Goal: Task Accomplishment & Management: Complete application form

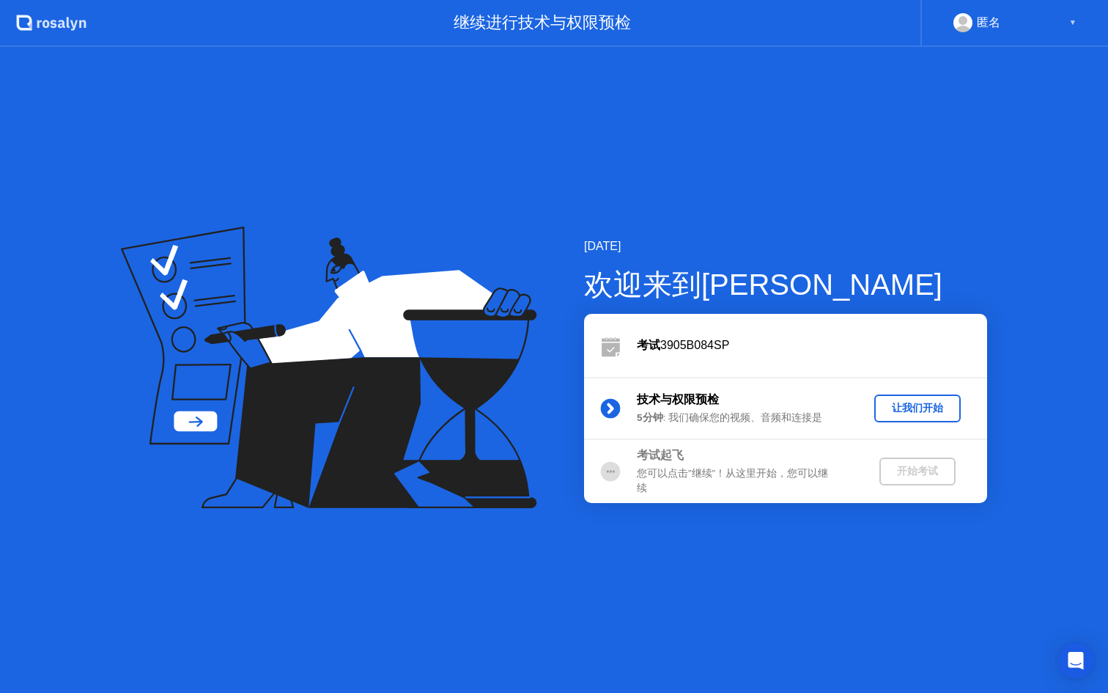
click at [891, 403] on div "让我们开始" at bounding box center [917, 408] width 75 height 14
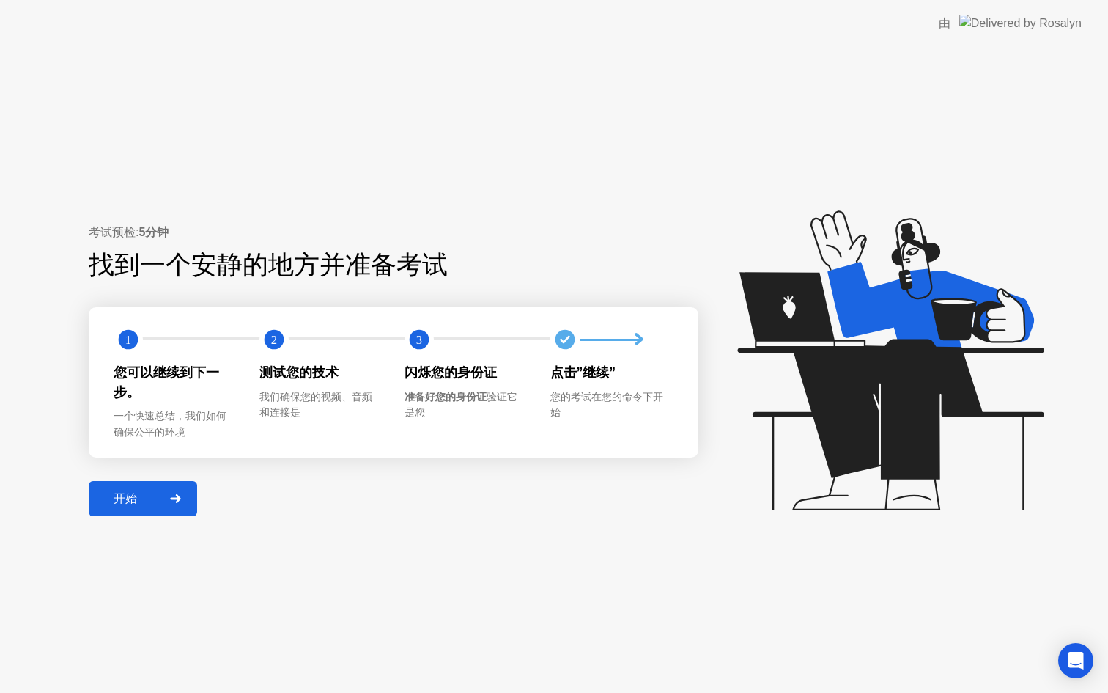
click at [142, 502] on div "开始" at bounding box center [125, 498] width 64 height 15
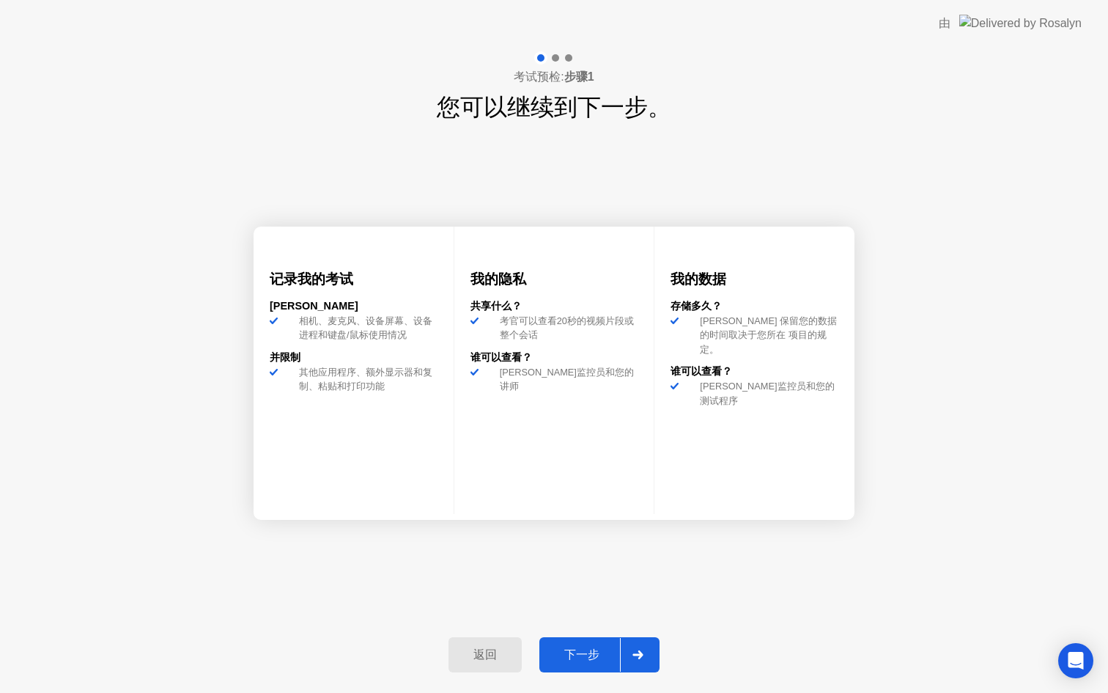
click at [610, 651] on div "下一步" at bounding box center [582, 654] width 76 height 15
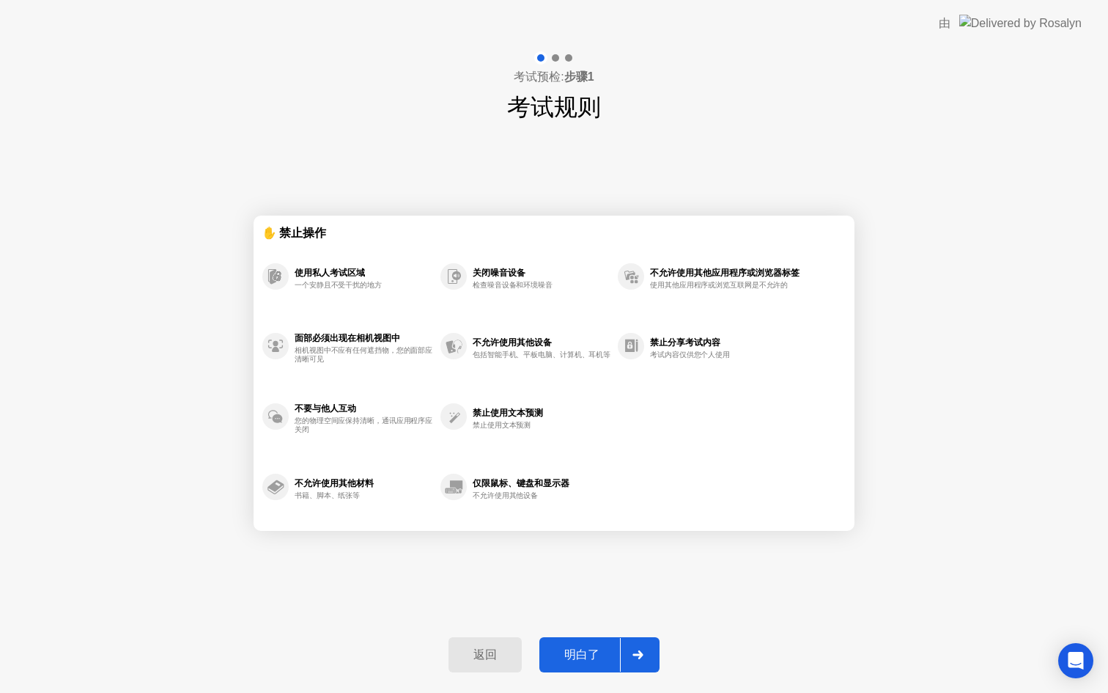
click at [603, 657] on div "明白了" at bounding box center [582, 654] width 76 height 15
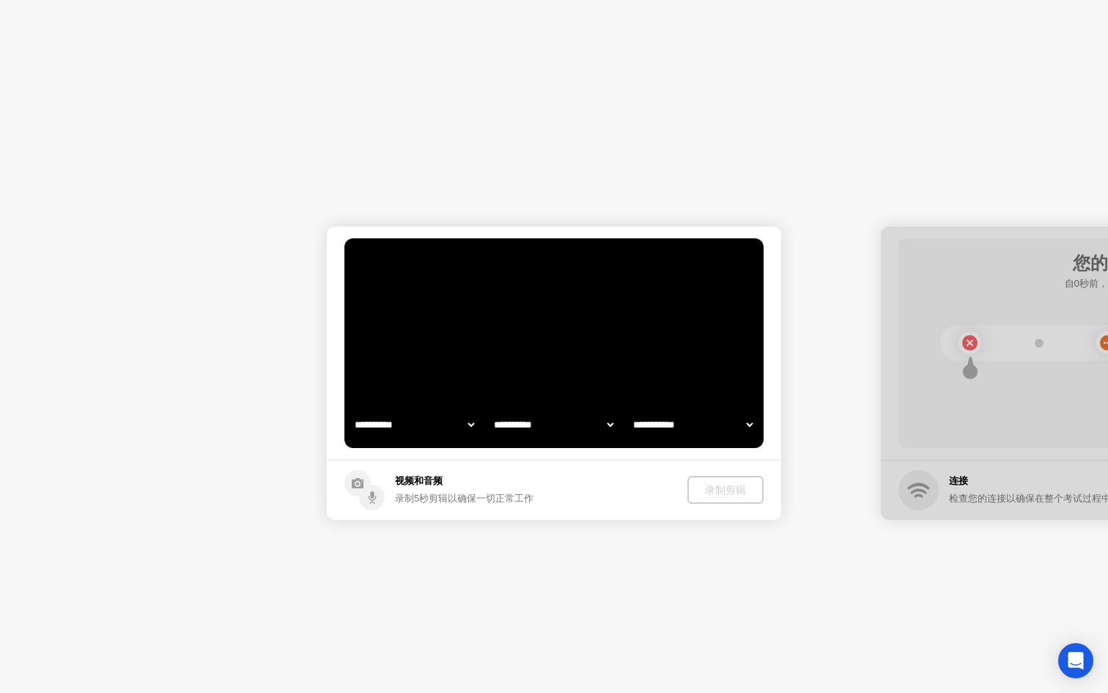
select select "**********"
select select "*******"
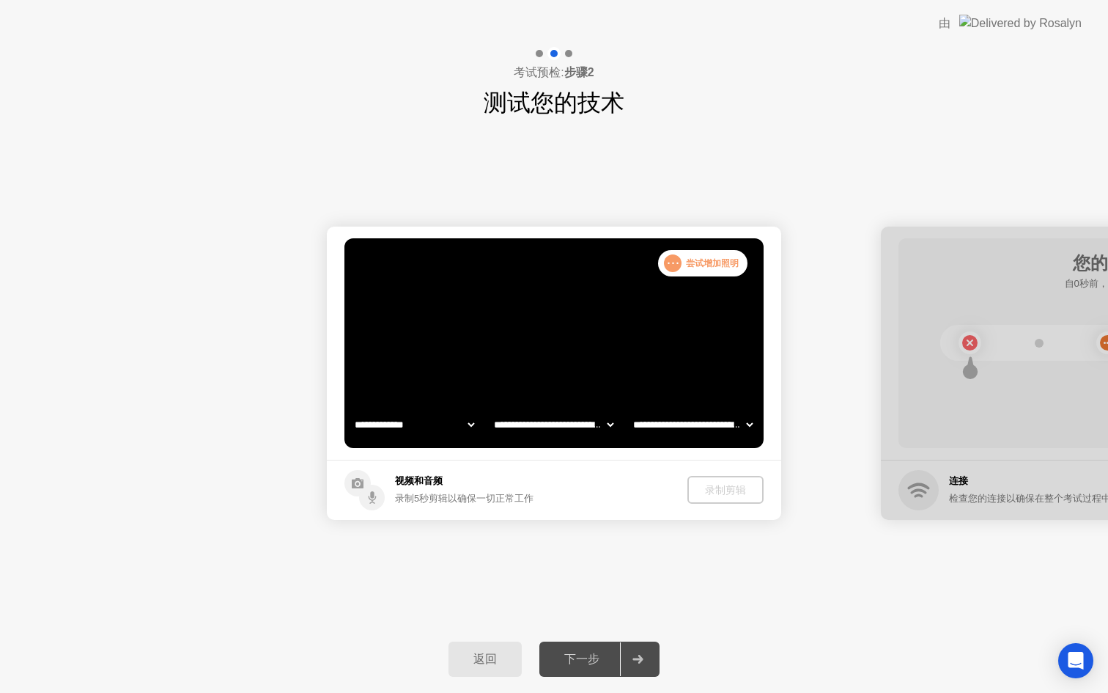
click at [696, 298] on video at bounding box center [553, 343] width 419 height 210
click at [561, 384] on video at bounding box center [553, 343] width 419 height 210
click at [421, 427] on select "**********" at bounding box center [414, 424] width 125 height 29
select select "**********"
click at [517, 396] on video at bounding box center [553, 343] width 419 height 210
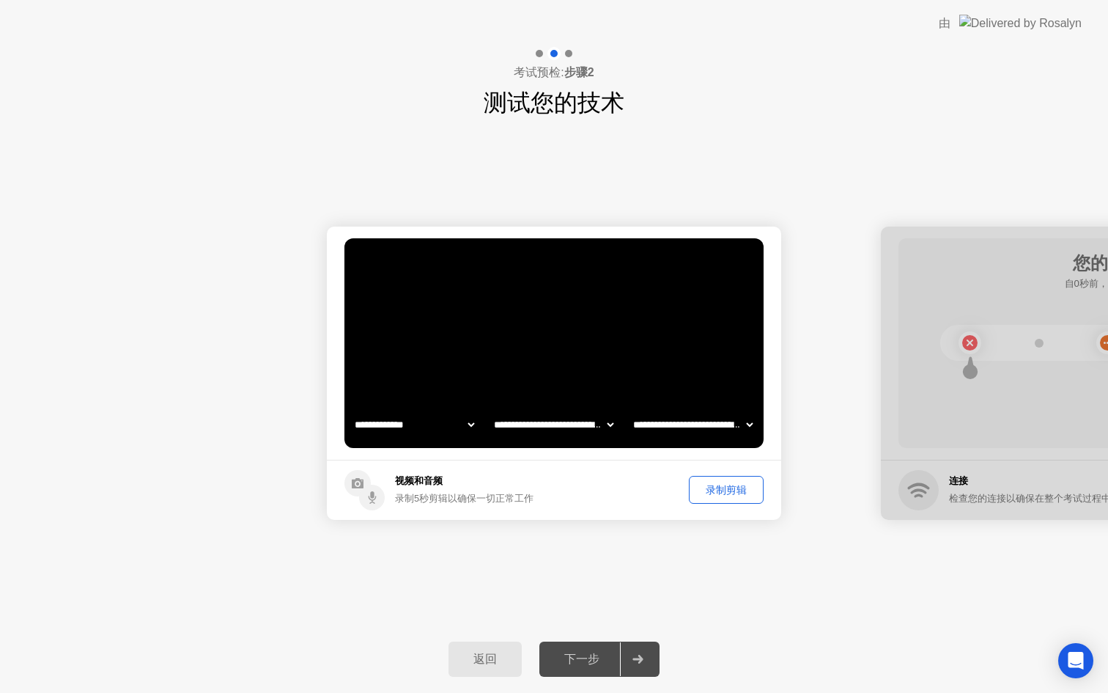
click at [561, 427] on select "**********" at bounding box center [553, 424] width 125 height 29
click at [685, 424] on select "**********" at bounding box center [692, 424] width 125 height 29
click at [679, 360] on video at bounding box center [553, 343] width 419 height 210
click at [709, 493] on div "录制剪辑" at bounding box center [726, 490] width 64 height 14
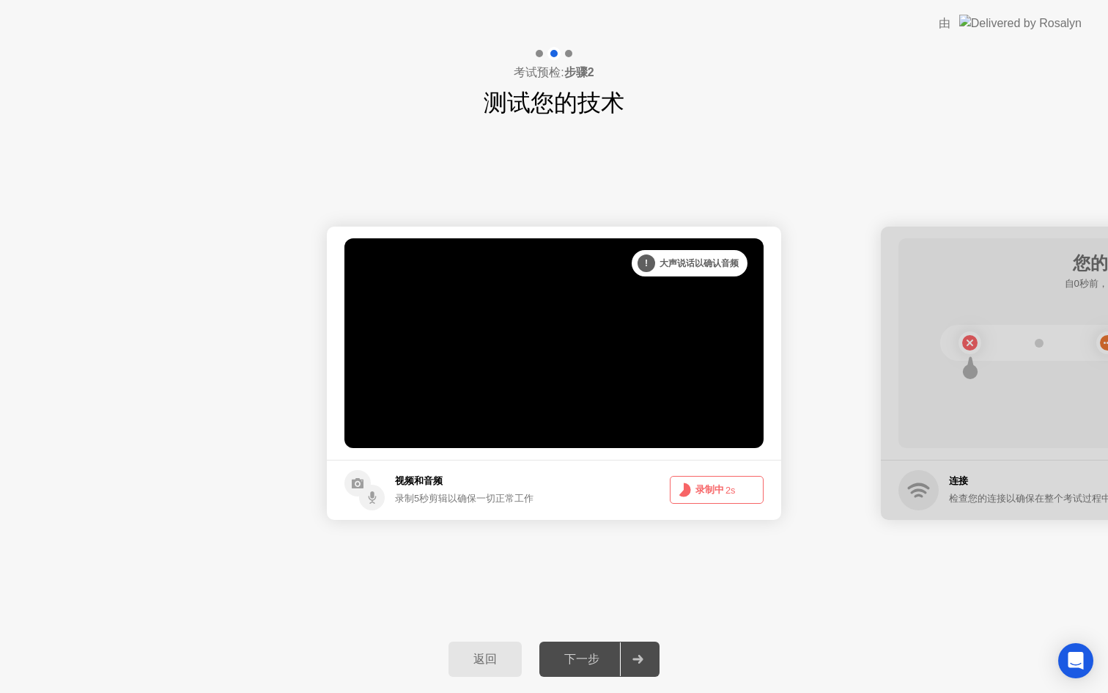
click at [711, 492] on button "录制中 2s" at bounding box center [717, 490] width 94 height 28
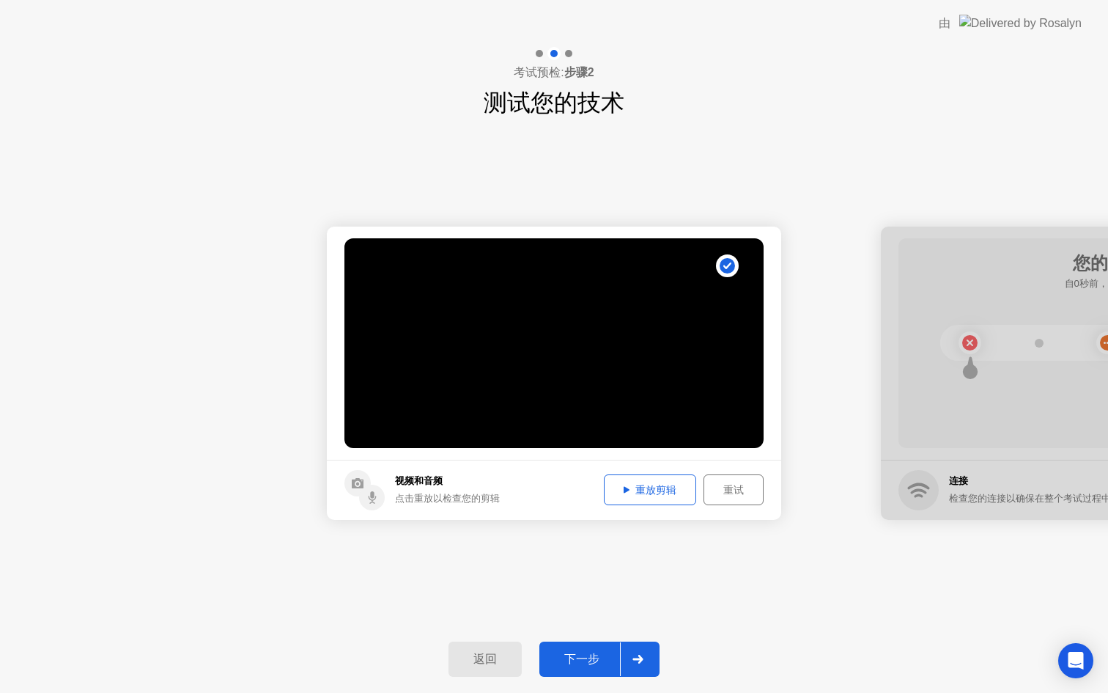
click at [665, 493] on div "重放剪辑" at bounding box center [650, 490] width 82 height 14
click at [608, 655] on div "下一步" at bounding box center [582, 659] width 76 height 15
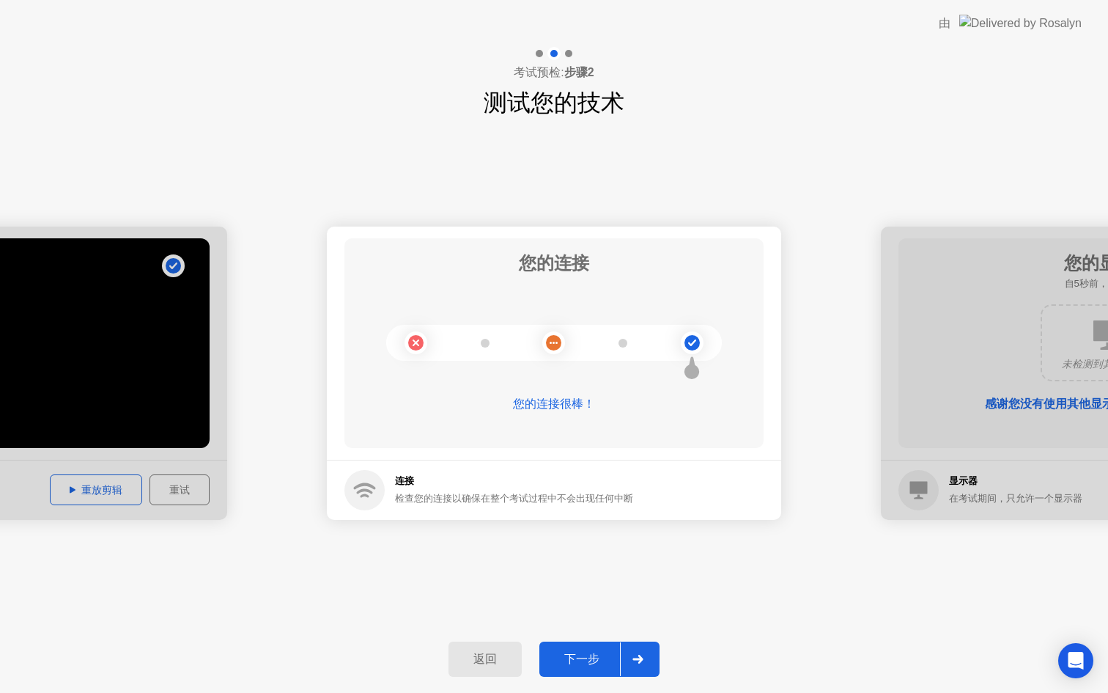
click at [593, 665] on div "下一步" at bounding box center [582, 659] width 76 height 15
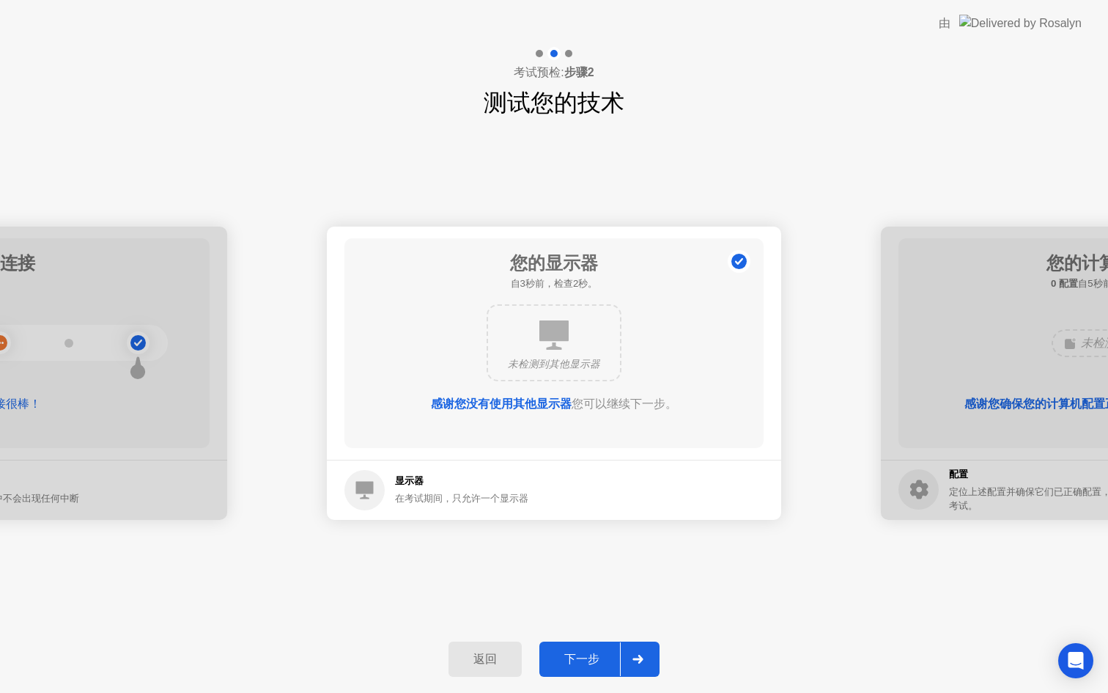
click at [595, 663] on div "下一步" at bounding box center [582, 659] width 76 height 15
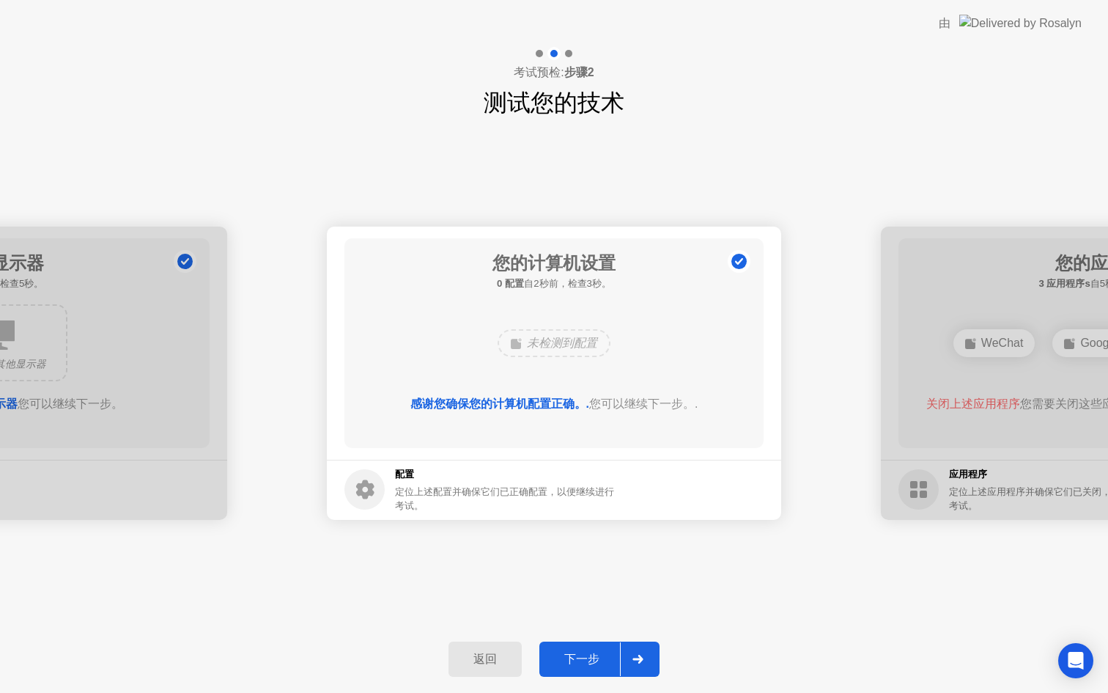
click at [599, 663] on div "下一步" at bounding box center [582, 659] width 76 height 15
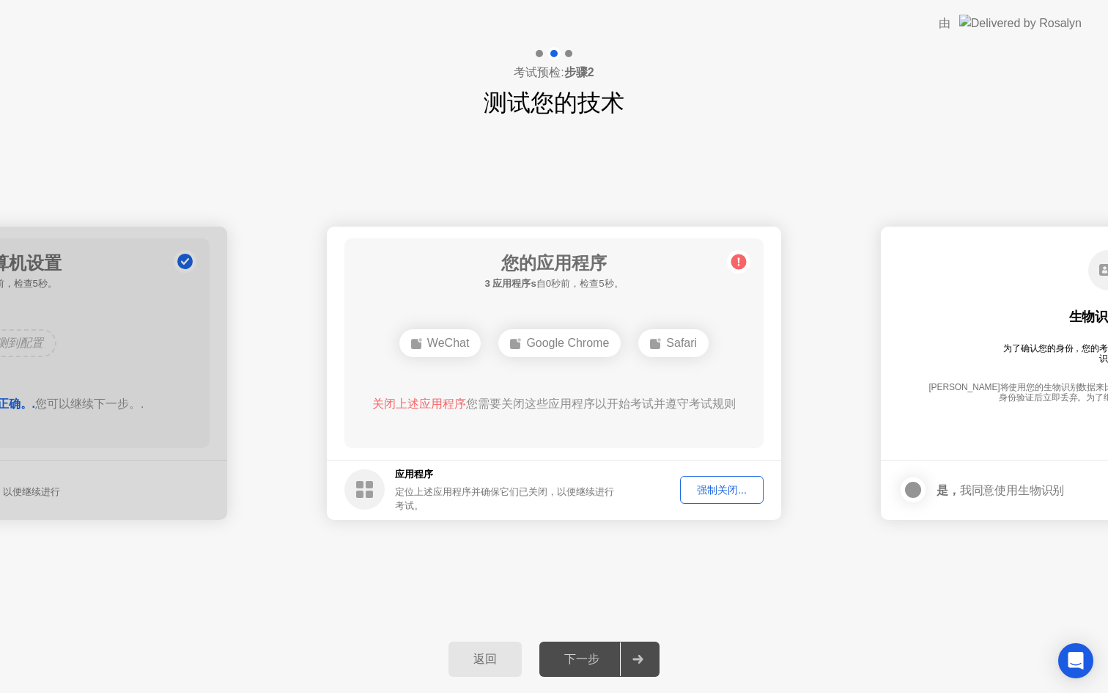
click at [446, 339] on div "WeChat" at bounding box center [440, 343] width 82 height 28
click at [432, 341] on div "WeChat" at bounding box center [440, 343] width 82 height 28
click at [722, 487] on div "强制关闭..." at bounding box center [721, 490] width 73 height 14
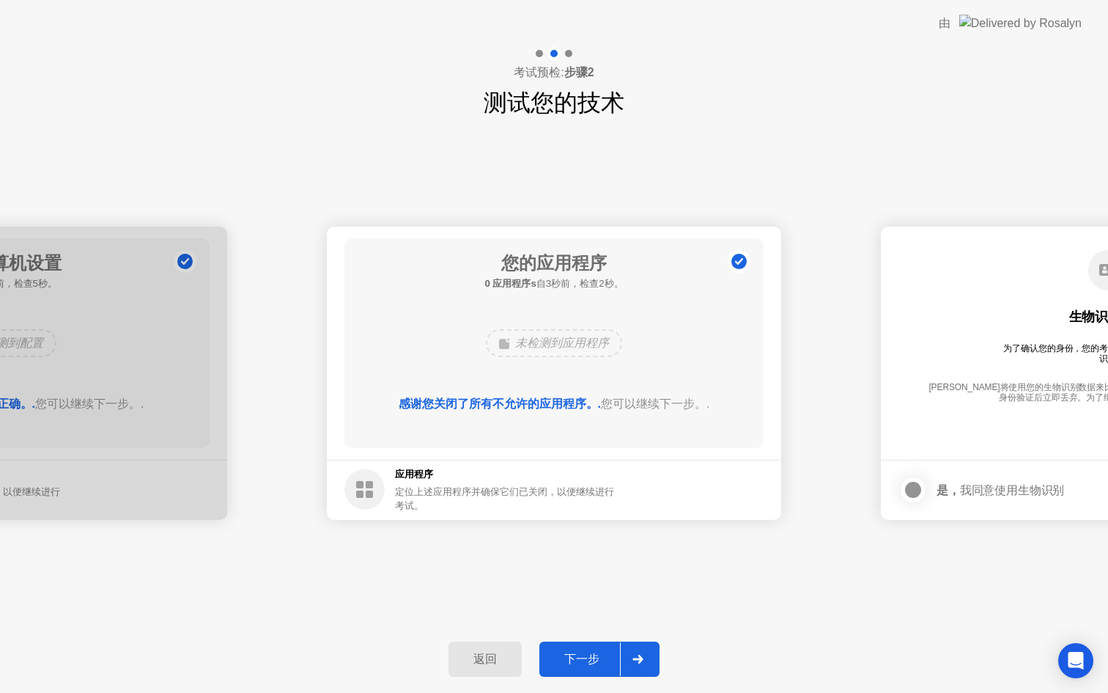
click at [608, 652] on div "下一步" at bounding box center [582, 659] width 76 height 15
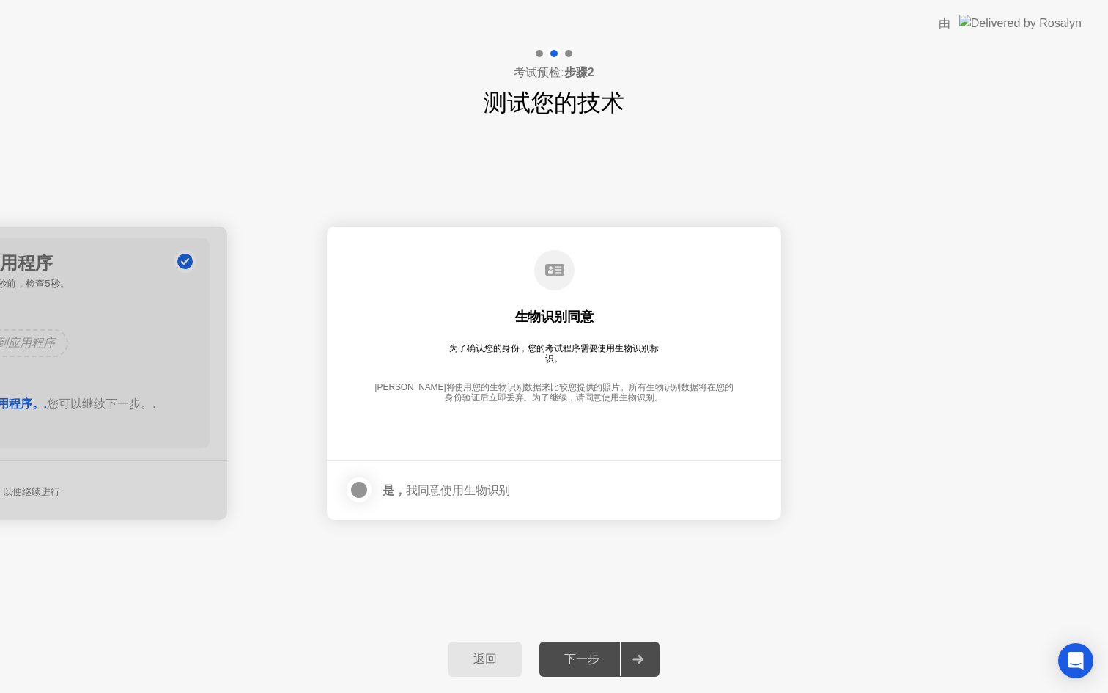
click at [605, 653] on div "下一步" at bounding box center [582, 659] width 76 height 15
click at [360, 498] on div at bounding box center [359, 490] width 18 height 18
click at [597, 665] on div "下一步" at bounding box center [582, 659] width 76 height 15
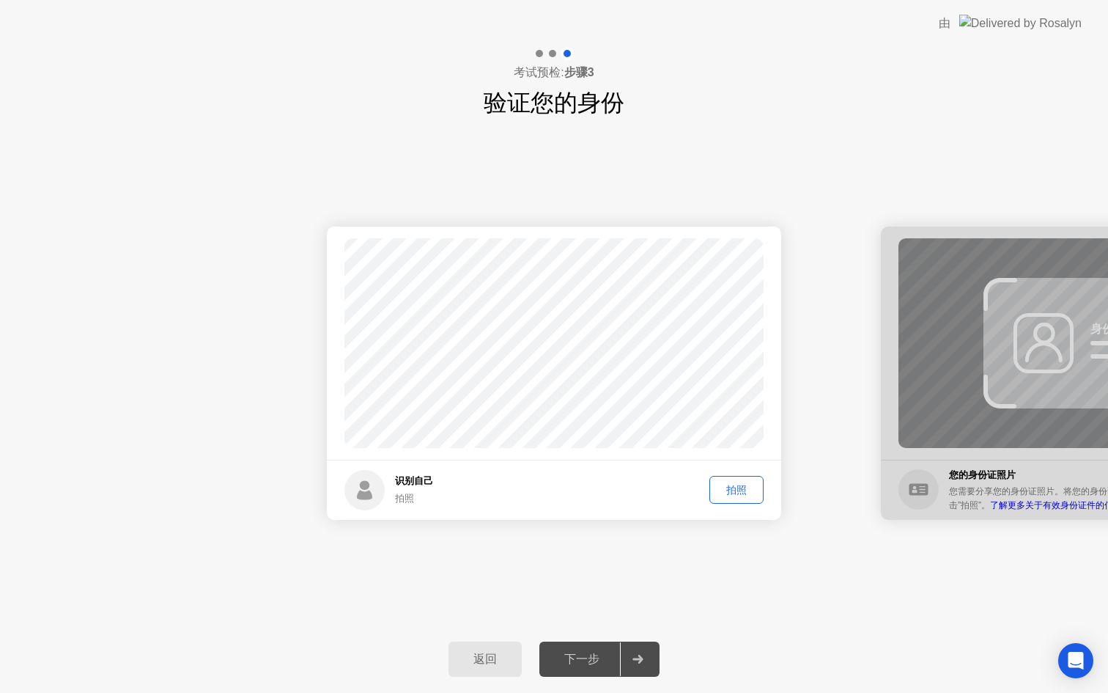
click at [735, 492] on div "拍照" at bounding box center [737, 490] width 44 height 14
click at [591, 658] on div "下一步" at bounding box center [582, 659] width 76 height 15
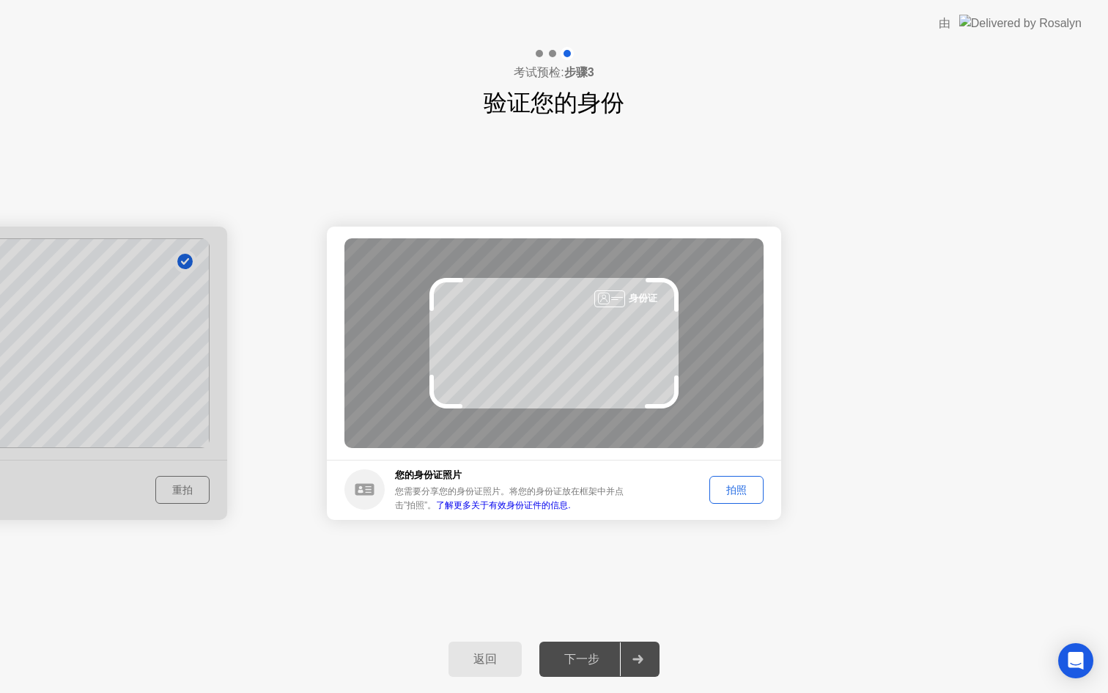
click at [735, 485] on div "拍照" at bounding box center [737, 490] width 44 height 14
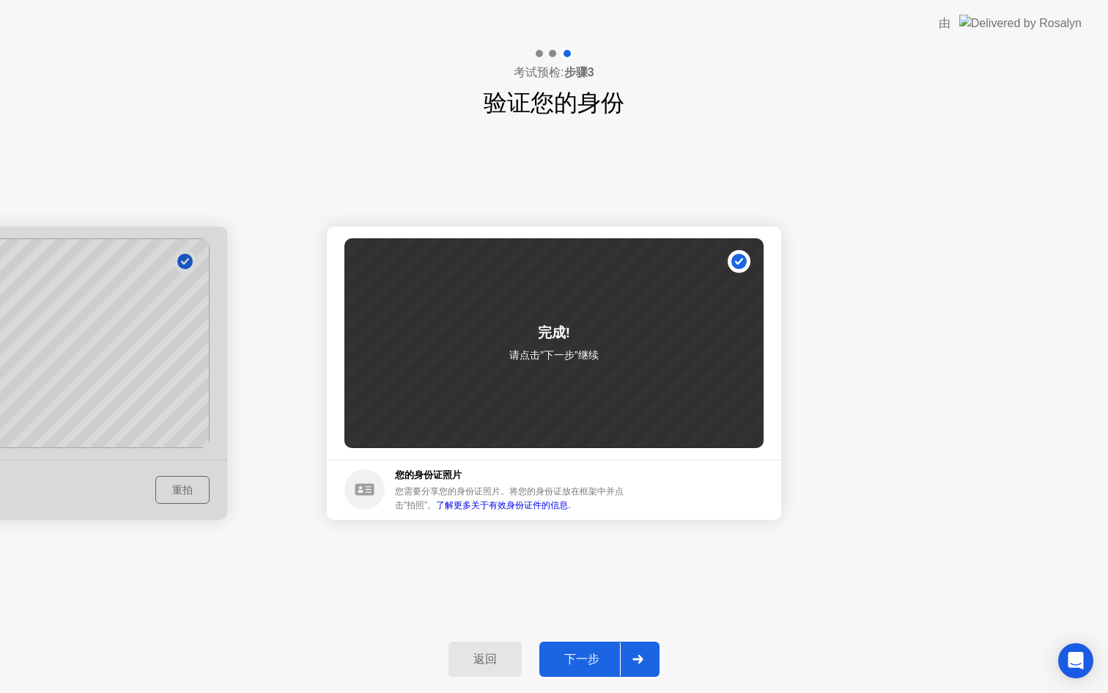
click at [605, 667] on div "下一步" at bounding box center [582, 659] width 76 height 15
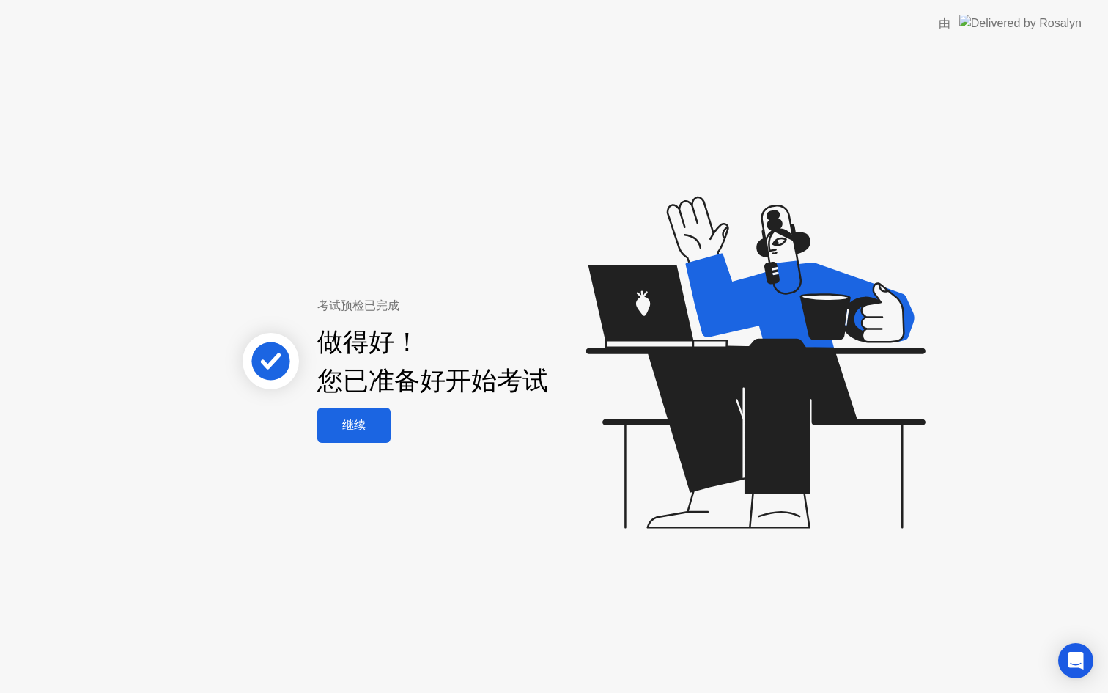
click at [372, 434] on button "继续" at bounding box center [353, 424] width 73 height 35
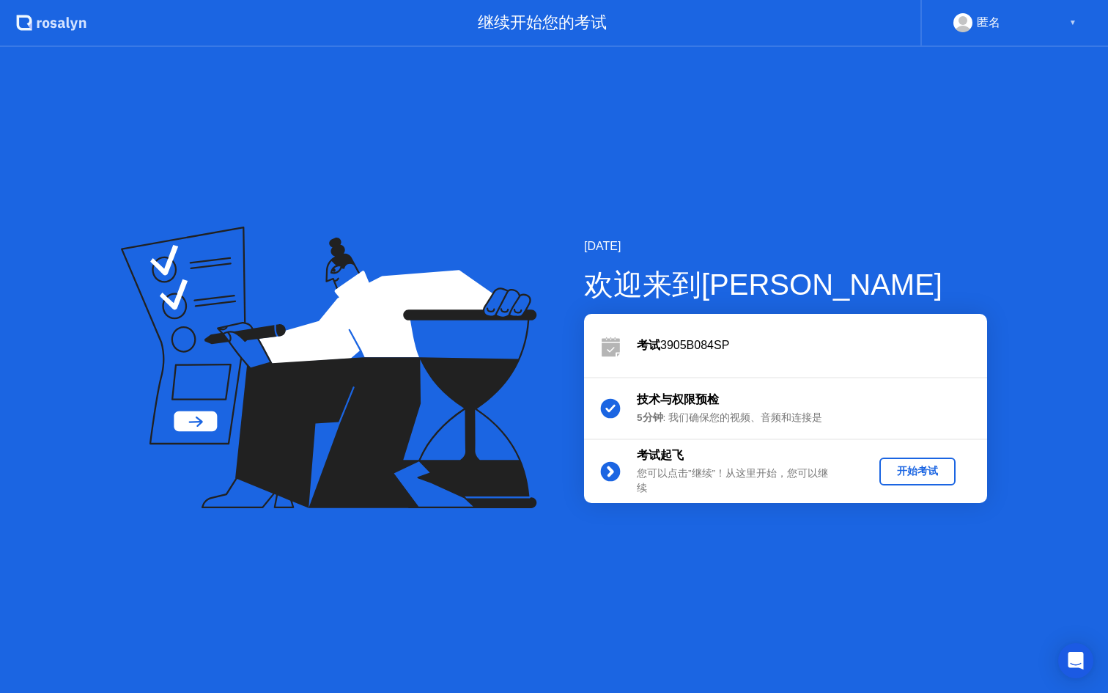
click at [476, 156] on div "[DATE] 欢迎来到[PERSON_NAME] 3905B084SP 技术与权限预检 5分钟 : 我们确保您的视频、音频和连接是 考试起飞 您可以点击”继续…" at bounding box center [554, 370] width 1108 height 646
drag, startPoint x: 476, startPoint y: 156, endPoint x: 882, endPoint y: 221, distance: 410.4
click at [884, 222] on div "[DATE] 欢迎来到[PERSON_NAME] 3905B084SP 技术与权限预检 5分钟 : 我们确保您的视频、音频和连接是 考试起飞 您可以点击”继续…" at bounding box center [554, 370] width 1108 height 646
click at [1074, 658] on icon "Open Intercom Messenger" at bounding box center [1075, 660] width 17 height 19
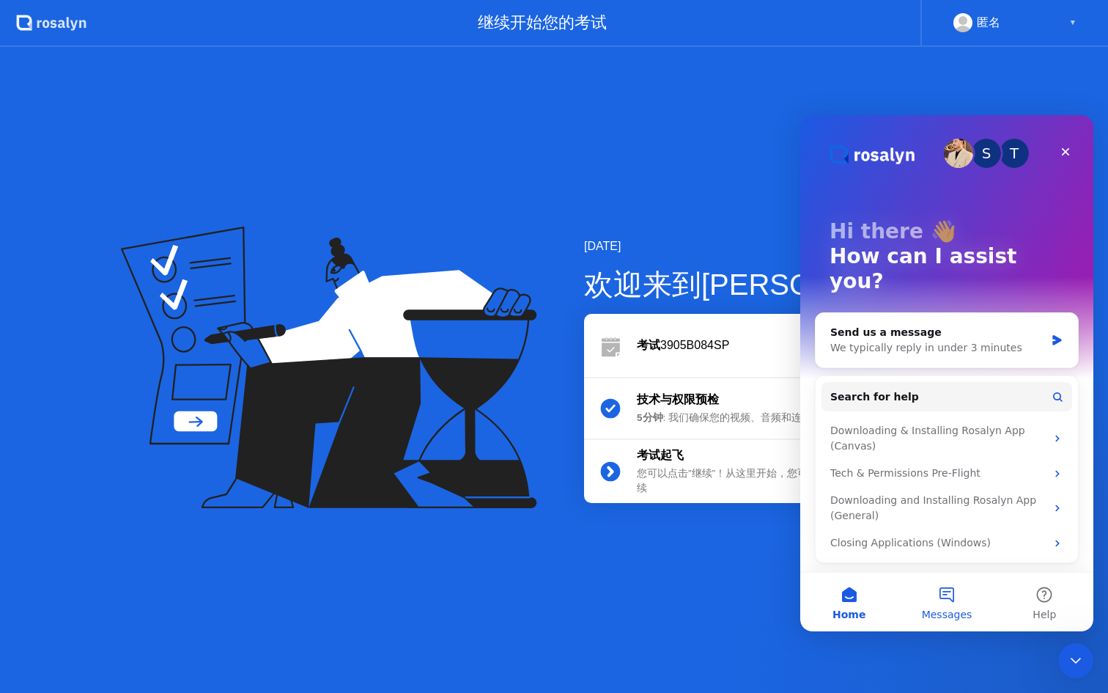
click at [942, 590] on button "Messages" at bounding box center [946, 601] width 97 height 59
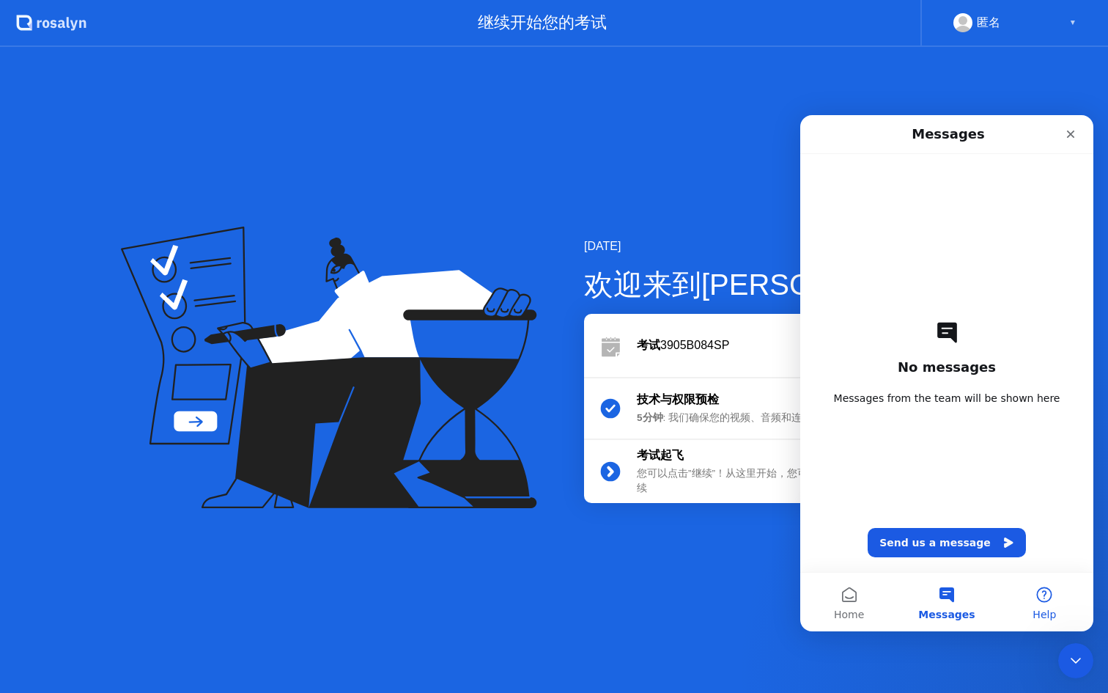
click at [1041, 595] on button "Help" at bounding box center [1044, 601] width 97 height 59
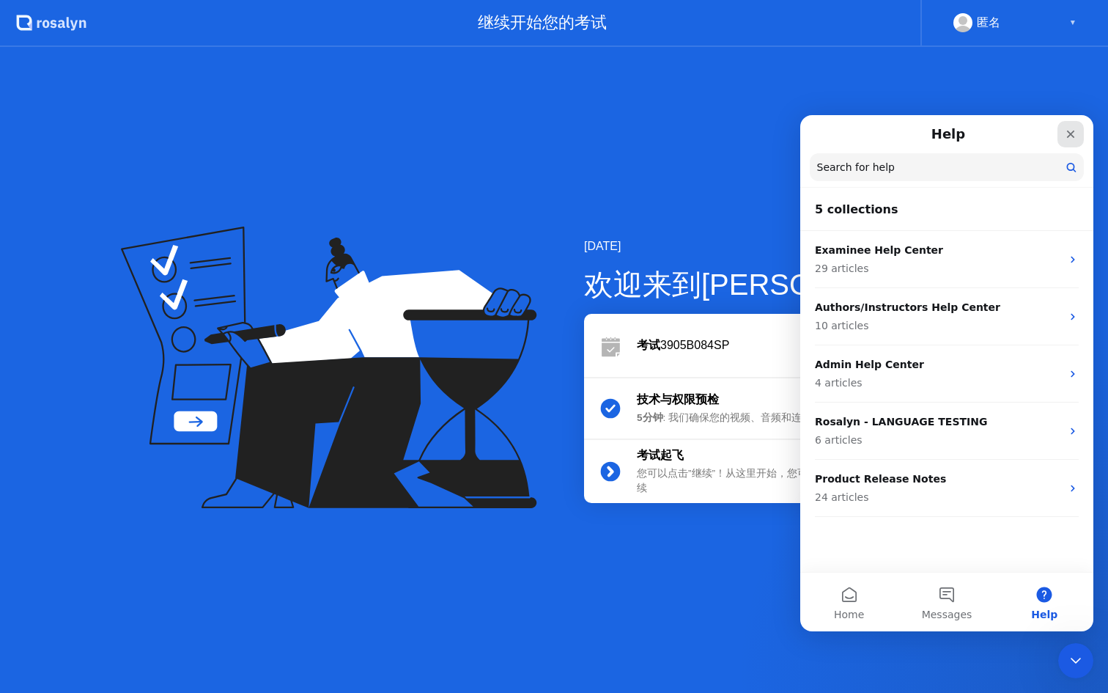
click at [1074, 137] on icon "Close" at bounding box center [1071, 134] width 12 height 12
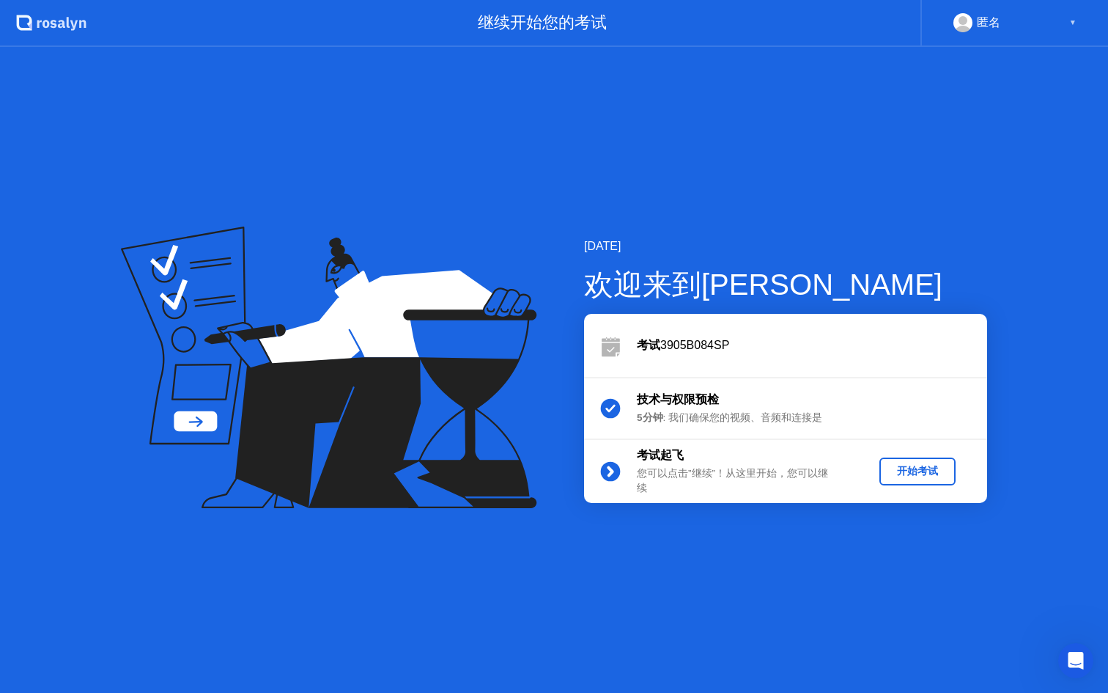
click at [927, 472] on div "开始考试" at bounding box center [917, 471] width 64 height 14
